Goal: Task Accomplishment & Management: Manage account settings

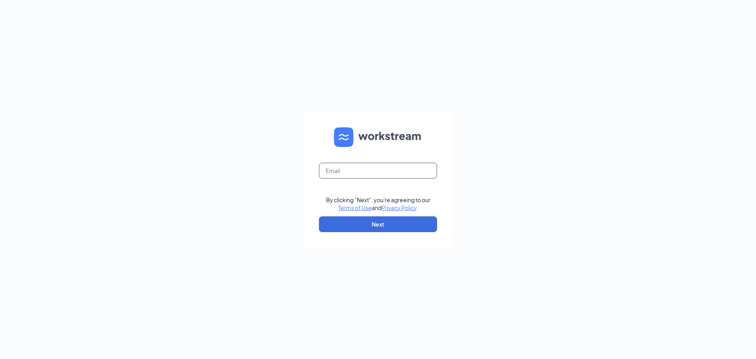
click at [347, 174] on input "text" at bounding box center [378, 171] width 118 height 16
type input "[EMAIL_ADDRESS][DOMAIN_NAME]"
click at [398, 226] on button "Next" at bounding box center [378, 224] width 118 height 16
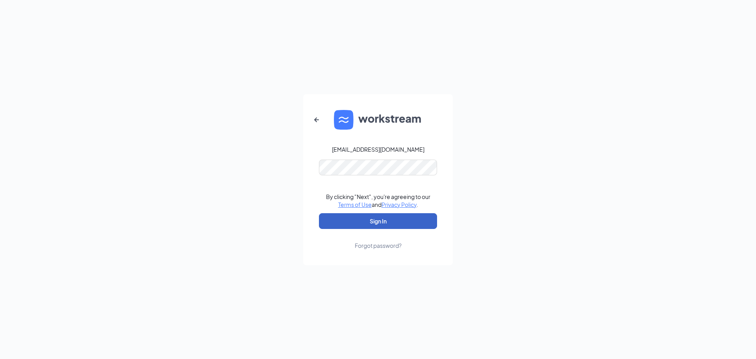
click at [400, 219] on button "Sign In" at bounding box center [378, 221] width 118 height 16
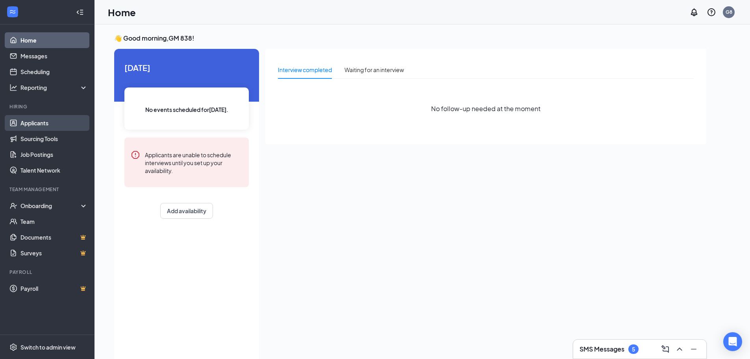
click at [35, 123] on link "Applicants" at bounding box center [53, 123] width 67 height 16
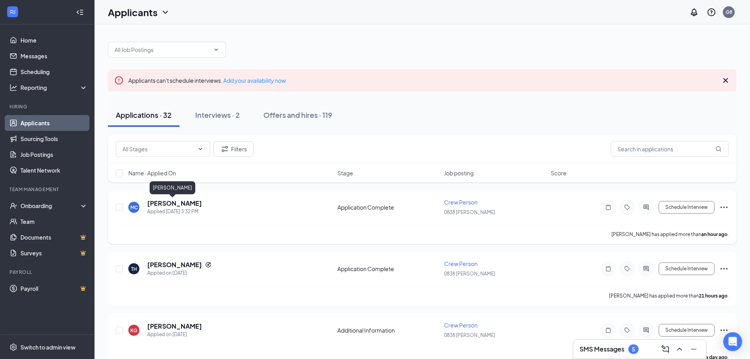
click at [165, 204] on h5 "Mary Carson" at bounding box center [174, 203] width 55 height 9
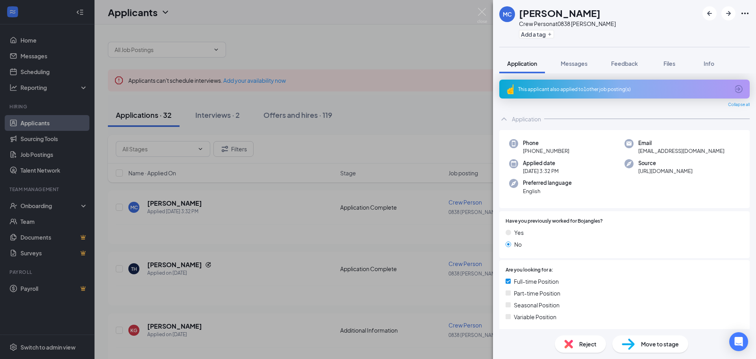
click at [652, 344] on span "Move to stage" at bounding box center [660, 343] width 38 height 9
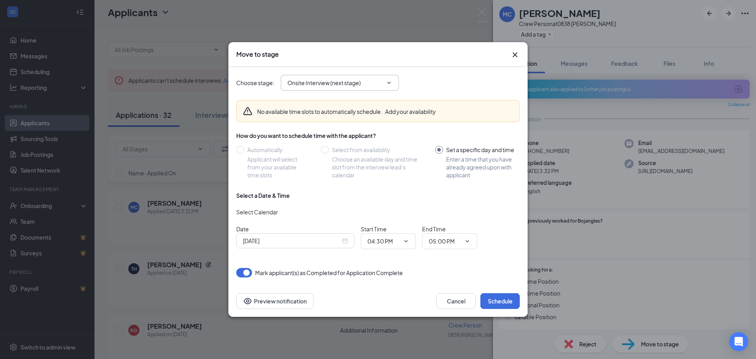
click at [361, 83] on input "Onsite Interview (next stage)" at bounding box center [334, 82] width 95 height 9
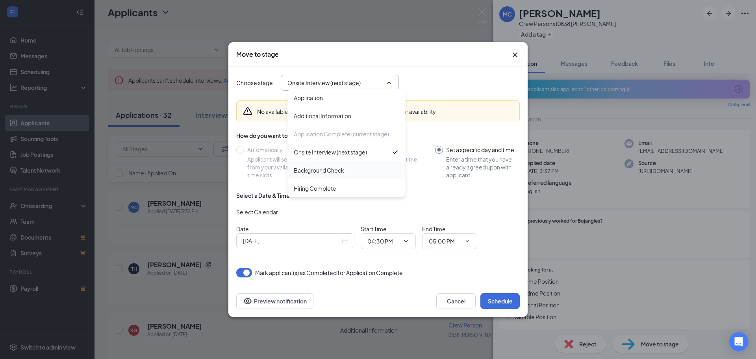
click at [323, 172] on div "Background Check" at bounding box center [319, 170] width 50 height 9
type input "Background Check"
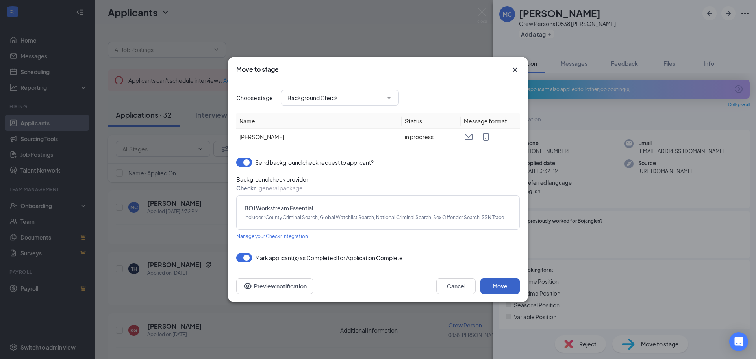
click at [498, 285] on button "Move" at bounding box center [499, 286] width 39 height 16
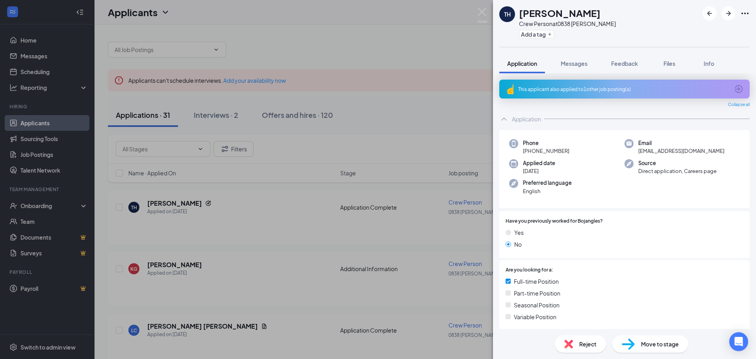
drag, startPoint x: 460, startPoint y: 24, endPoint x: 490, endPoint y: 13, distance: 31.9
click at [461, 24] on div "TH Tessa Hughey Crew Person at 0838 Roebuck Add a tag Application Messages Feed…" at bounding box center [378, 179] width 756 height 359
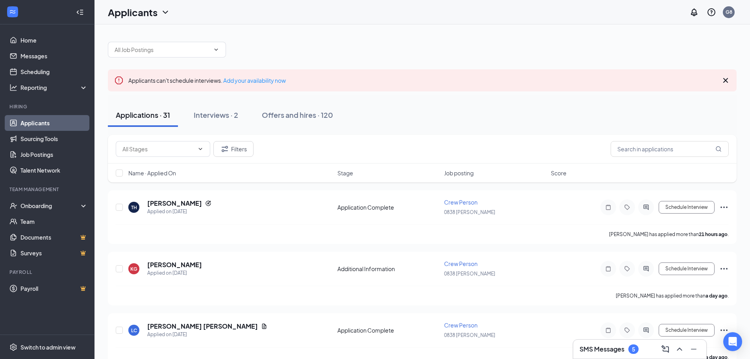
click at [43, 121] on link "Applicants" at bounding box center [53, 123] width 67 height 16
click at [287, 115] on div "Offers and hires · 120" at bounding box center [297, 115] width 71 height 10
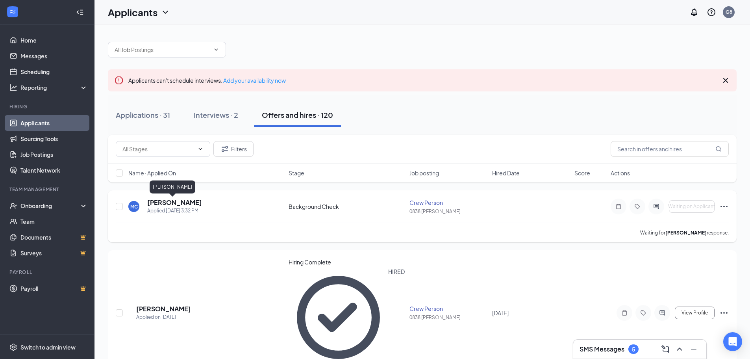
click at [173, 203] on h5 "Mary Carson" at bounding box center [174, 202] width 55 height 9
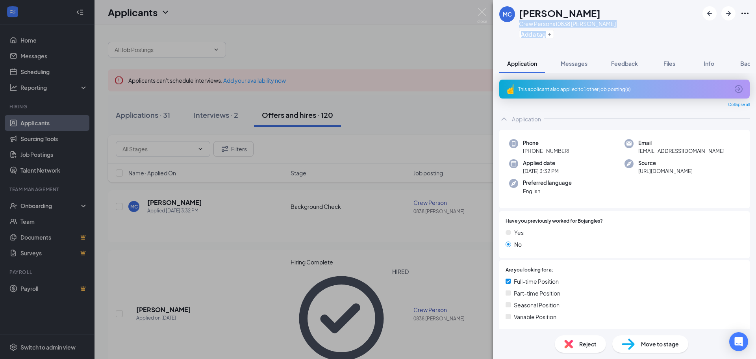
drag, startPoint x: 649, startPoint y: 11, endPoint x: 658, endPoint y: 9, distance: 10.2
click at [658, 9] on div "MC Mary Carson Crew Person at 0838 Roebuck Add a tag" at bounding box center [624, 23] width 263 height 47
click at [745, 63] on span "Background" at bounding box center [756, 63] width 32 height 7
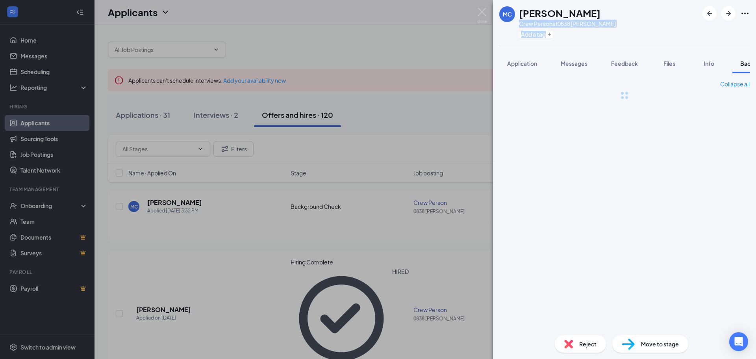
scroll to position [0, 32]
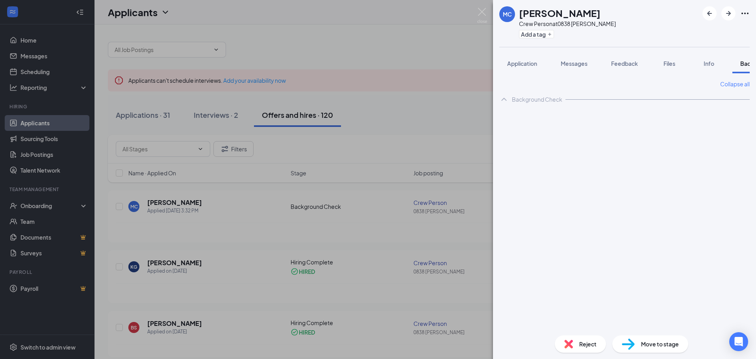
scroll to position [0, 32]
